Goal: Information Seeking & Learning: Learn about a topic

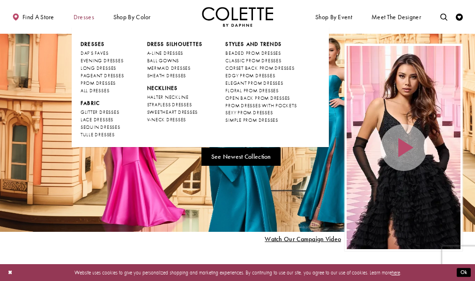
click at [87, 14] on span "Dresses" at bounding box center [83, 17] width 21 height 7
click at [86, 18] on span "Dresses" at bounding box center [83, 17] width 21 height 7
click at [263, 42] on span "STYLES AND TRENDS" at bounding box center [253, 44] width 56 height 7
click at [280, 68] on span "CORSET BACK PROM DRESSES" at bounding box center [259, 68] width 69 height 6
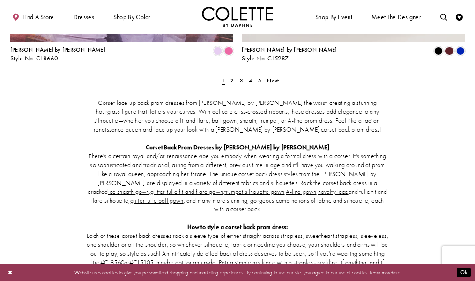
scroll to position [1264, 0]
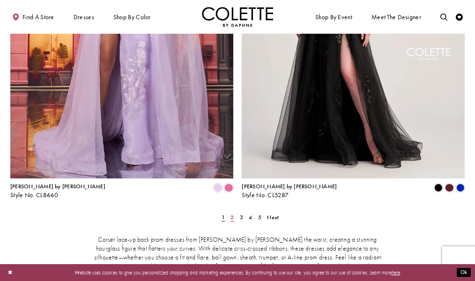
click at [232, 213] on span "2" at bounding box center [231, 216] width 3 height 7
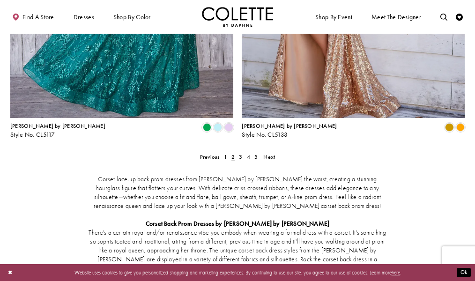
scroll to position [1349, 0]
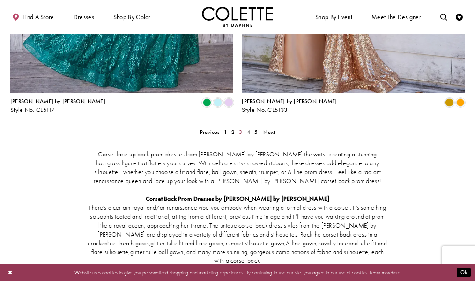
click at [238, 127] on link "3" at bounding box center [240, 132] width 7 height 10
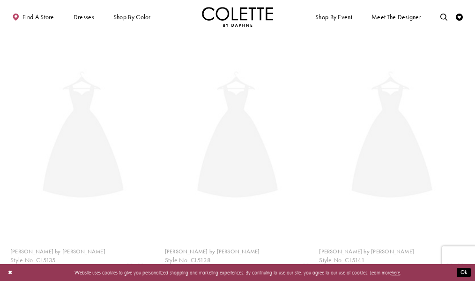
scroll to position [38, 0]
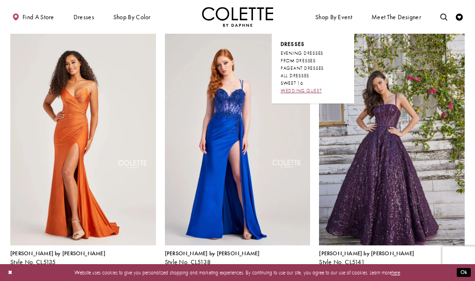
click at [306, 89] on span "WEDDING GUEST" at bounding box center [300, 91] width 41 height 6
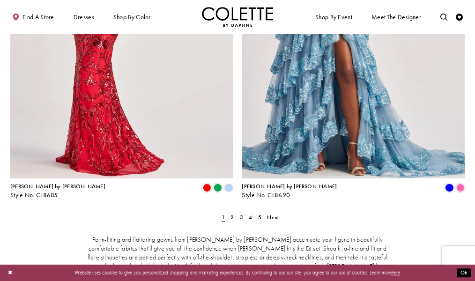
scroll to position [1404, 0]
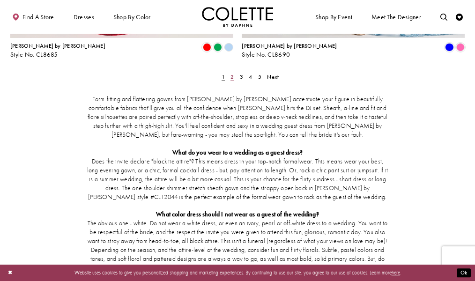
click at [235, 72] on link "2" at bounding box center [231, 77] width 7 height 10
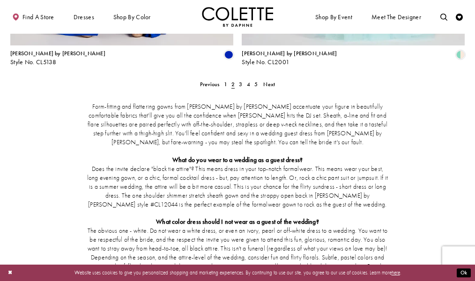
scroll to position [1396, 0]
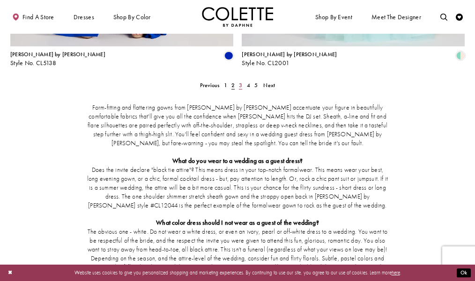
click at [239, 80] on link "3" at bounding box center [240, 85] width 7 height 10
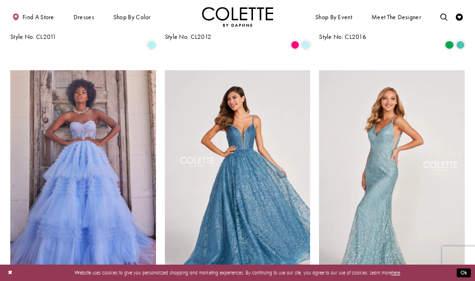
scroll to position [787, 0]
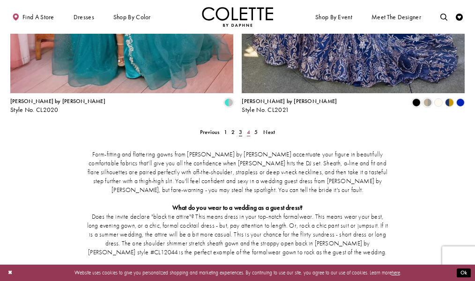
click at [247, 128] on span "4" at bounding box center [248, 131] width 3 height 7
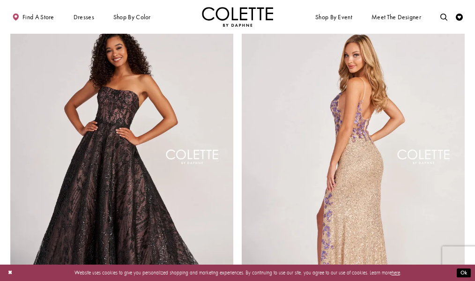
scroll to position [1115, 0]
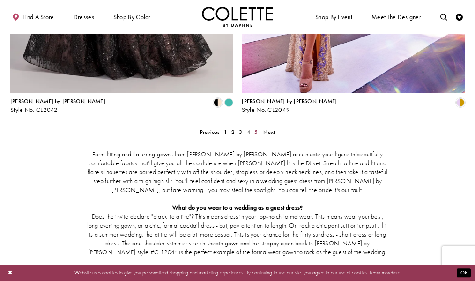
click at [255, 128] on span "5" at bounding box center [255, 131] width 3 height 7
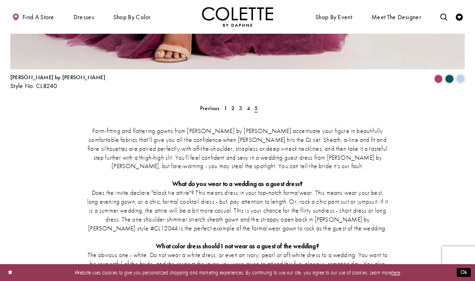
scroll to position [1443, 0]
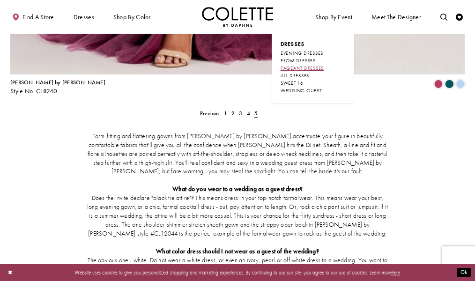
click at [305, 69] on span "PAGEANT DRESSES" at bounding box center [301, 68] width 43 height 6
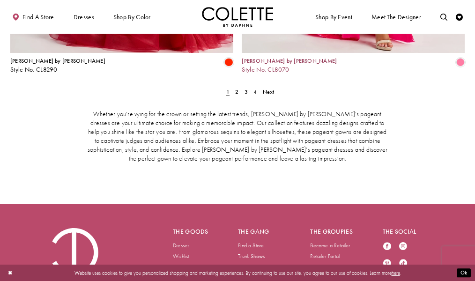
scroll to position [1332, 0]
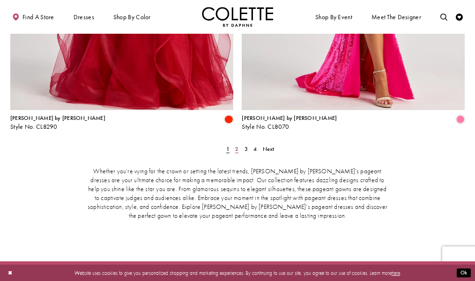
click at [234, 144] on link "2" at bounding box center [236, 149] width 7 height 10
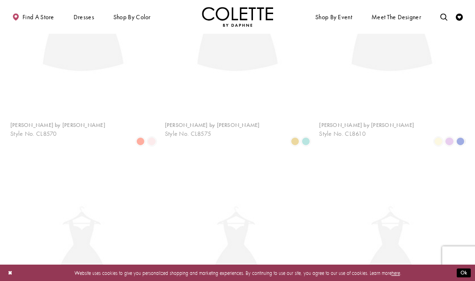
scroll to position [38, 0]
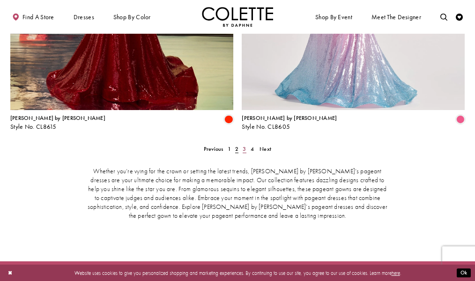
click at [244, 145] on span "3" at bounding box center [244, 148] width 3 height 7
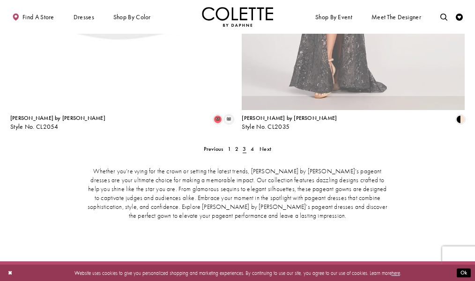
scroll to position [38, 0]
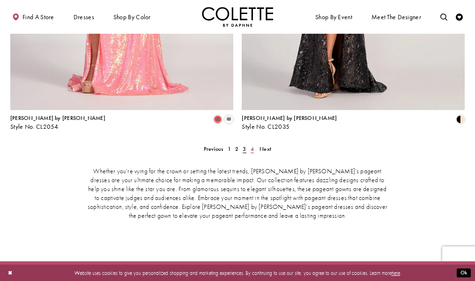
click at [250, 145] on span "4" at bounding box center [251, 148] width 3 height 7
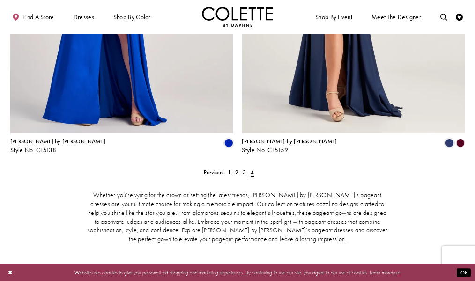
scroll to position [787, 0]
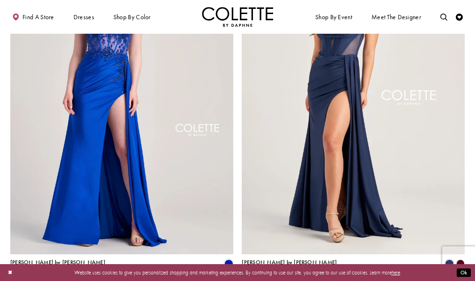
scroll to position [553, 0]
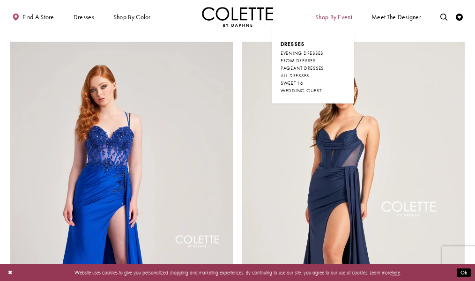
click at [336, 14] on span "Shop By Event" at bounding box center [333, 17] width 37 height 7
click at [316, 52] on span "EVENING DRESSES" at bounding box center [301, 53] width 43 height 6
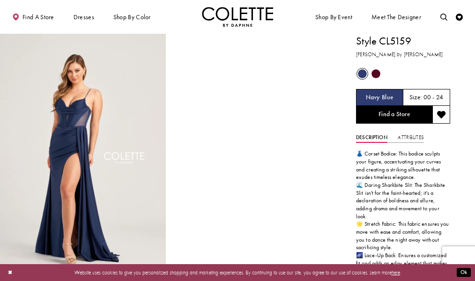
click at [374, 75] on span "Product color controls state depends on size chosen" at bounding box center [375, 73] width 9 height 9
click at [375, 73] on span "Product color controls state depends on size chosen" at bounding box center [375, 73] width 9 height 9
click at [375, 100] on h5 "Burgundy" at bounding box center [379, 97] width 26 height 7
click at [371, 73] on span "Product color controls state depends on size chosen" at bounding box center [375, 73] width 9 height 9
click at [377, 73] on span "Product color controls state depends on size chosen" at bounding box center [375, 73] width 9 height 9
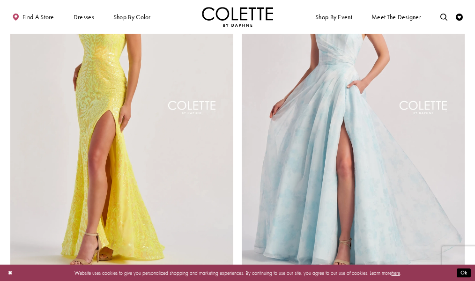
scroll to position [1358, 0]
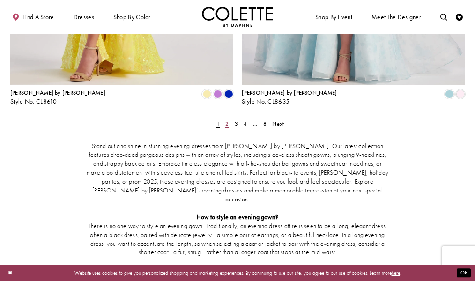
click at [225, 120] on span "2" at bounding box center [226, 123] width 3 height 7
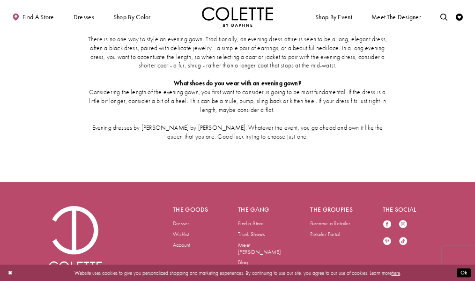
scroll to position [1550, 0]
